Goal: Task Accomplishment & Management: Manage account settings

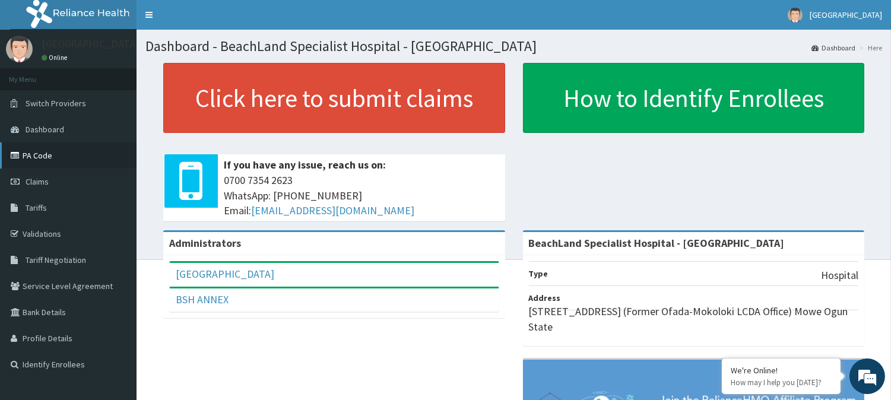
click at [55, 157] on link "PA Code" at bounding box center [68, 156] width 137 height 26
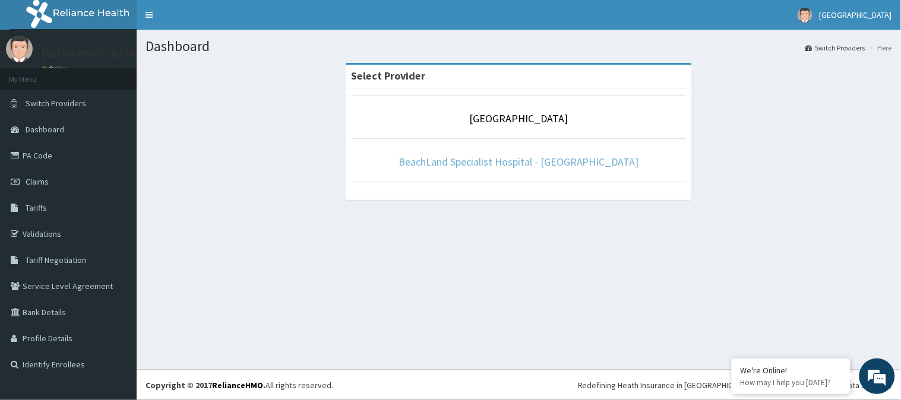
click at [523, 159] on link "BeachLand Specialist Hospital - [GEOGRAPHIC_DATA]" at bounding box center [518, 162] width 240 height 14
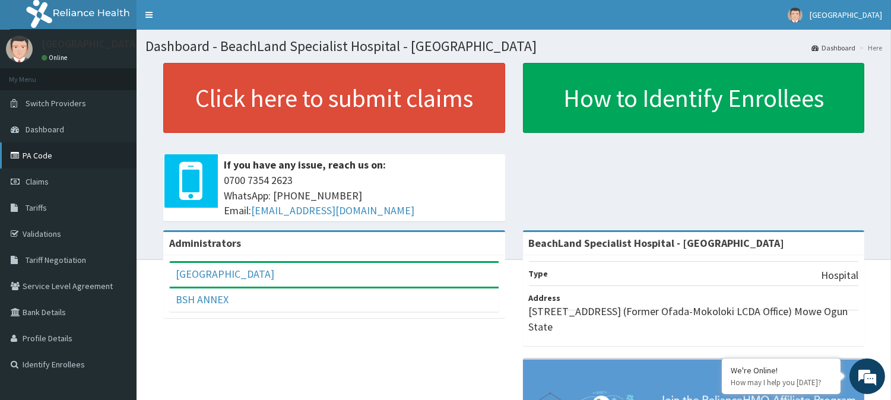
click at [52, 159] on link "PA Code" at bounding box center [68, 156] width 137 height 26
